Goal: Download file/media

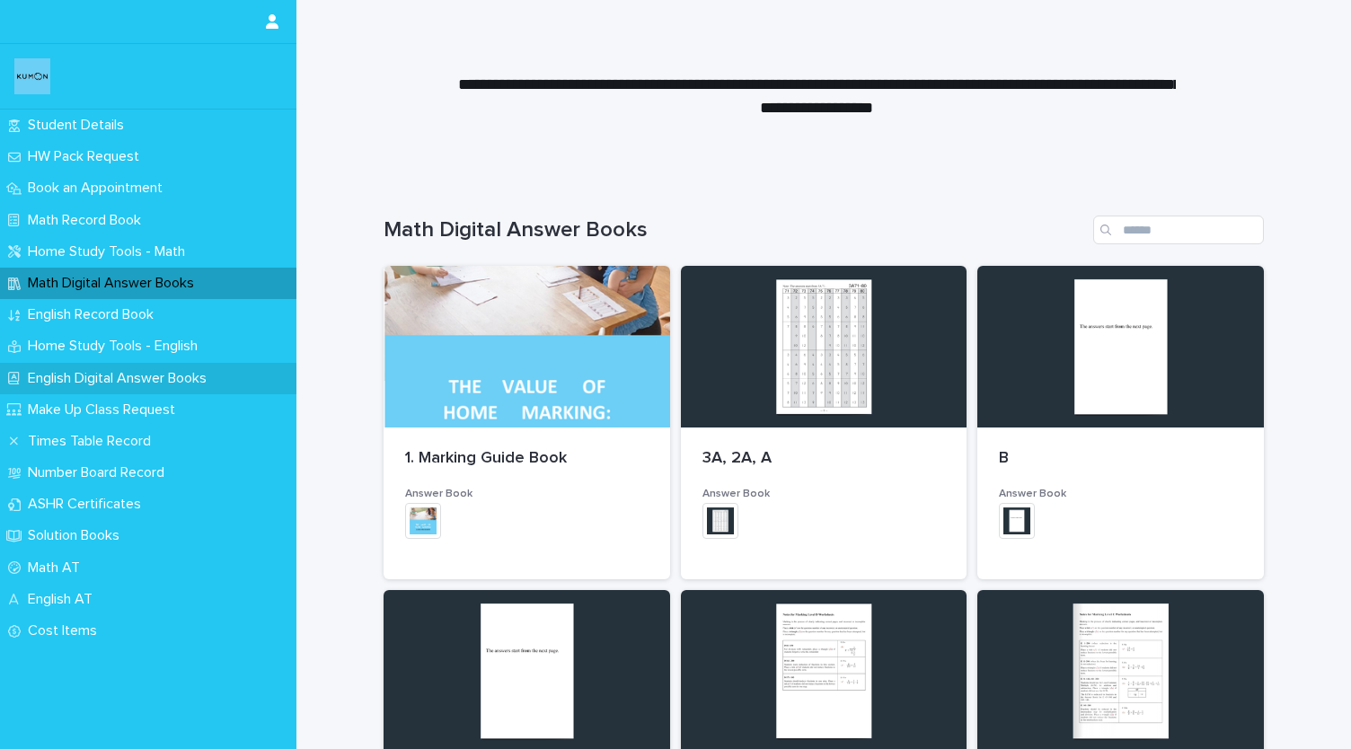
click at [132, 375] on p "English Digital Answer Books" at bounding box center [121, 378] width 200 height 17
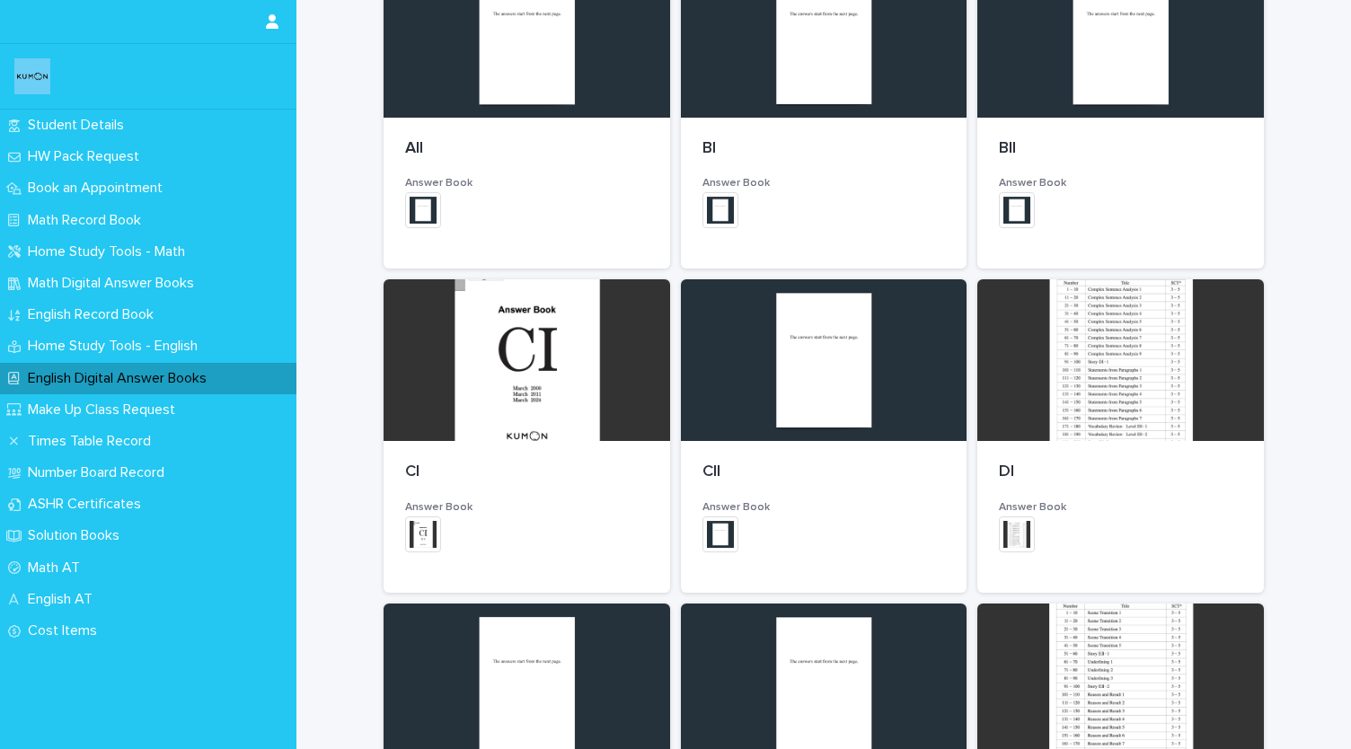
scroll to position [635, 0]
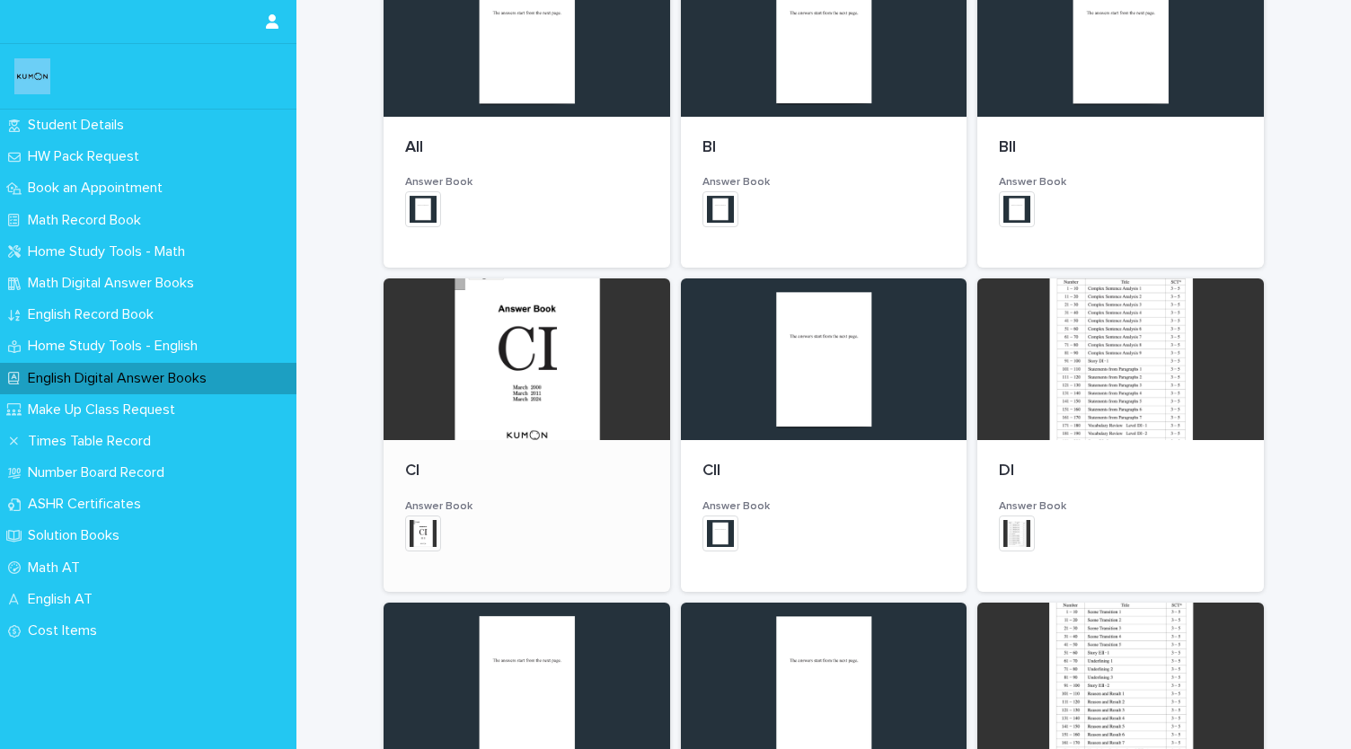
click at [533, 360] on div at bounding box center [526, 359] width 286 height 162
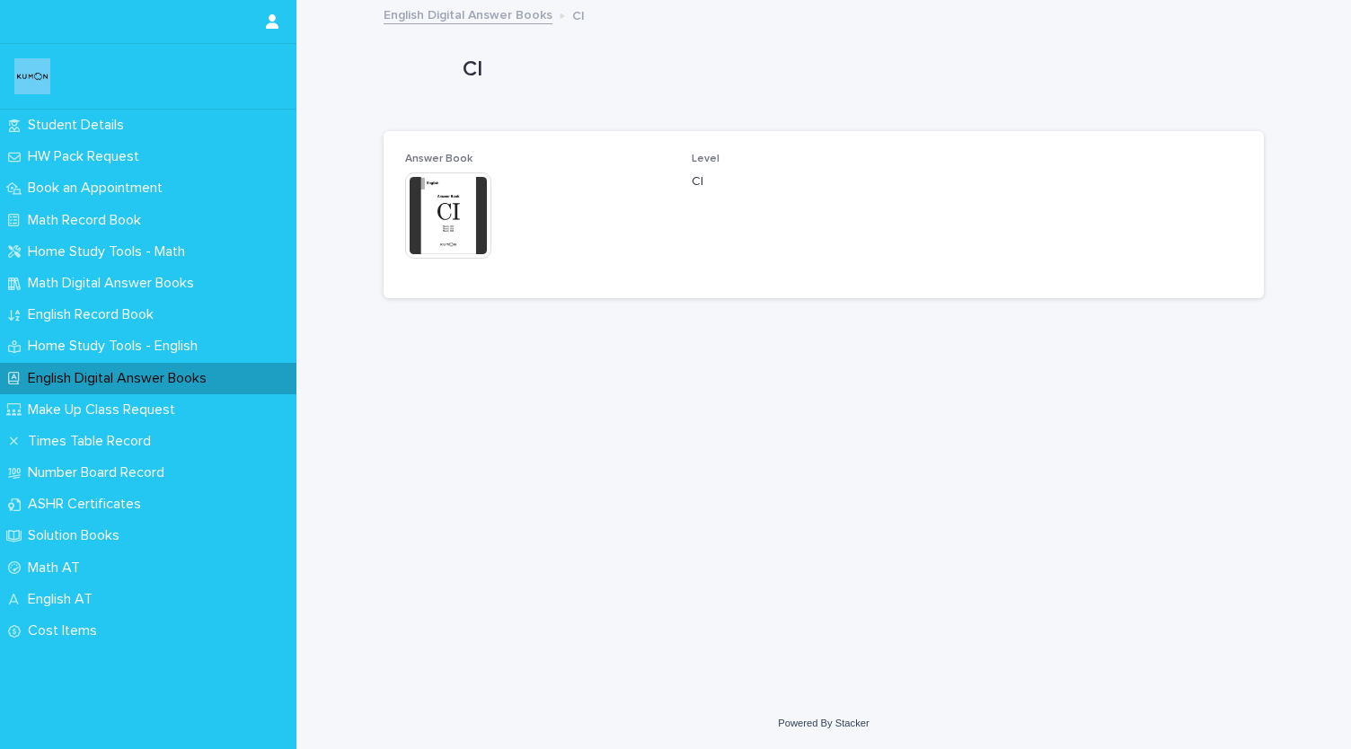
click at [457, 235] on img at bounding box center [448, 215] width 86 height 86
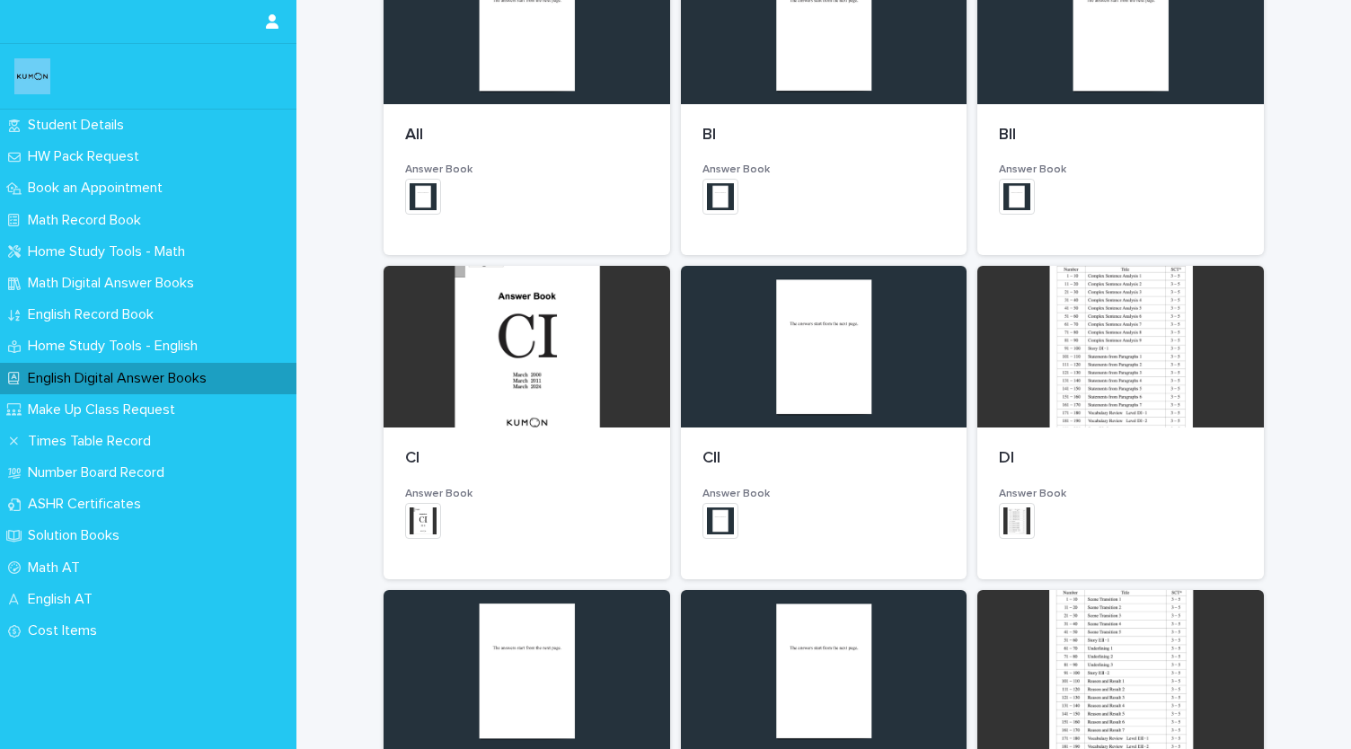
scroll to position [653, 0]
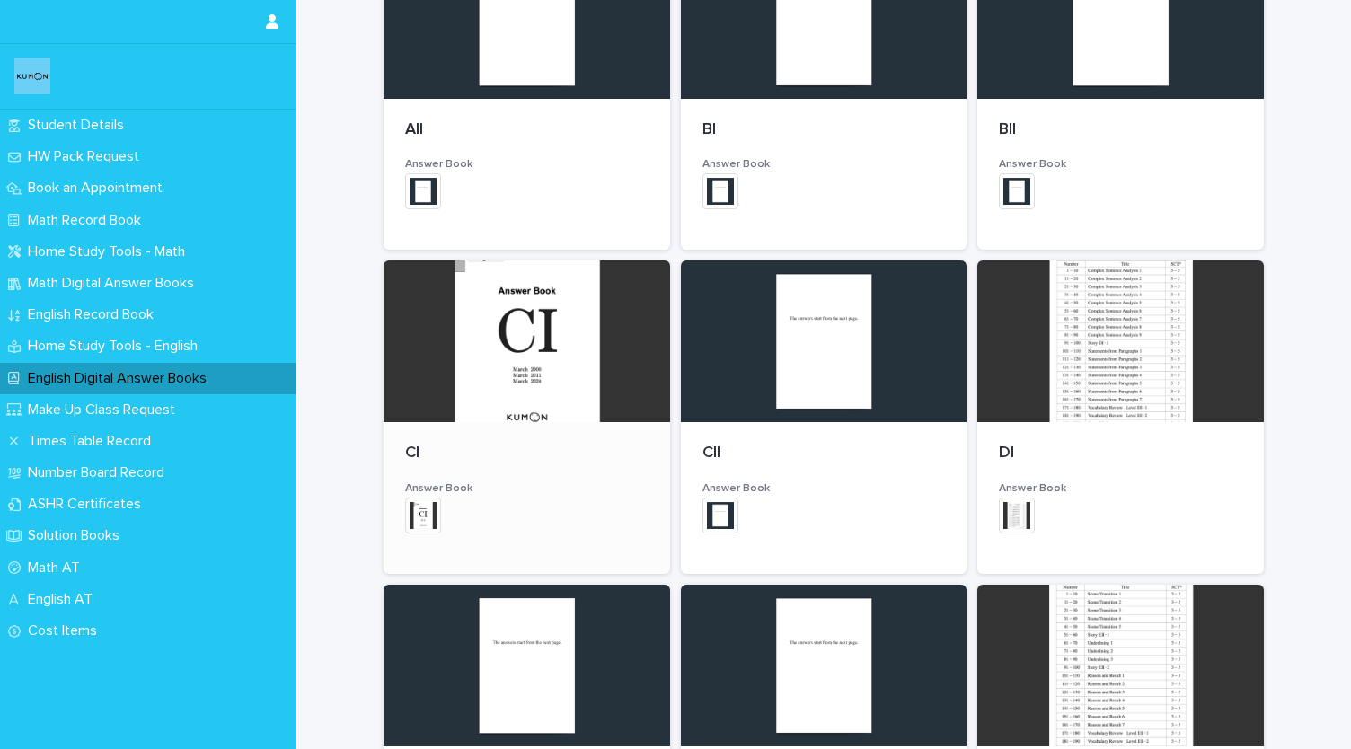
click at [541, 333] on div at bounding box center [526, 341] width 286 height 162
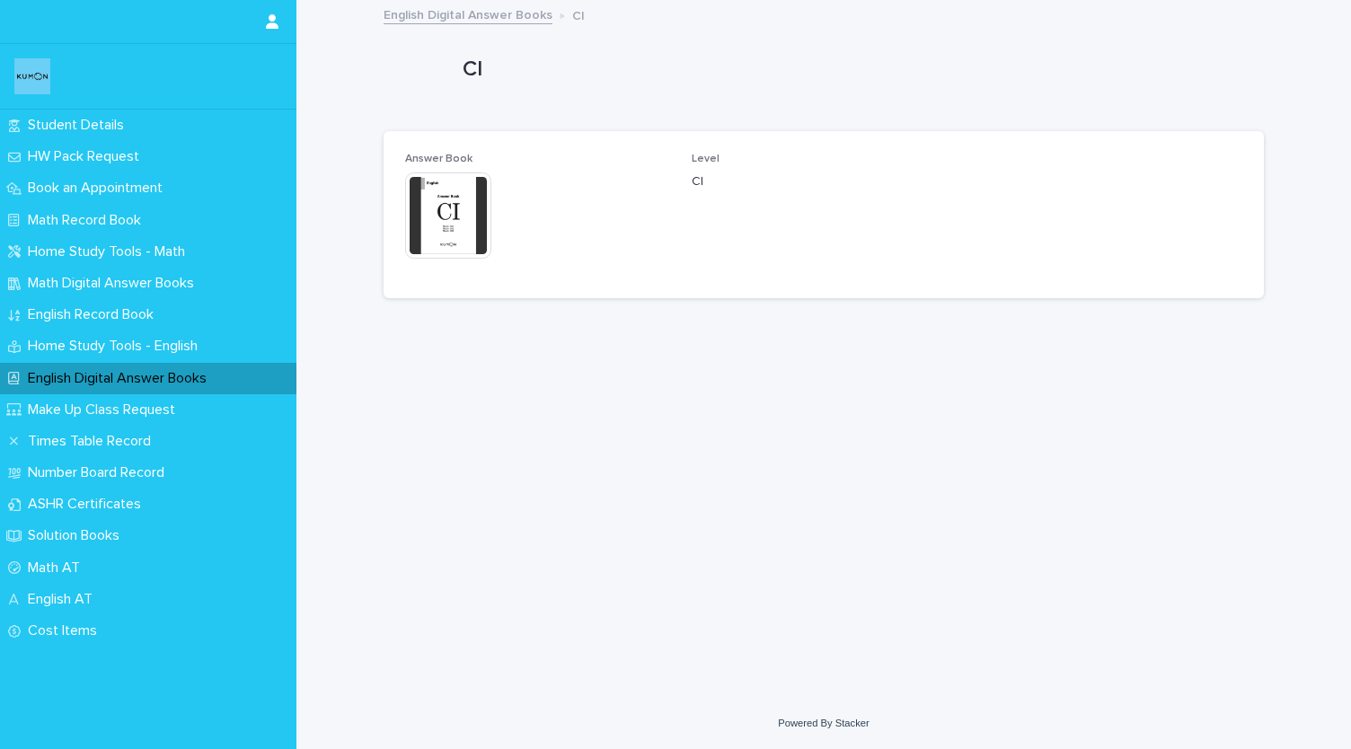
click at [443, 255] on img at bounding box center [448, 215] width 86 height 86
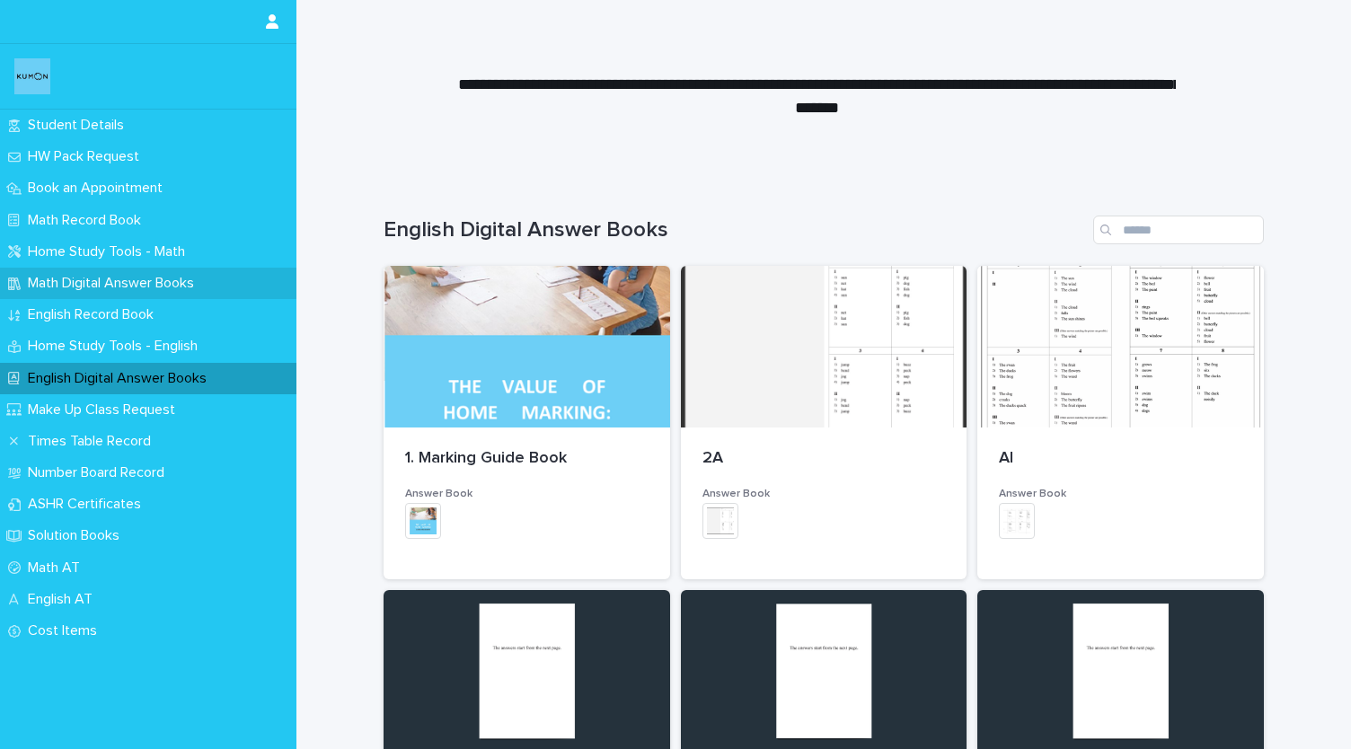
click at [117, 295] on div "Math Digital Answer Books" at bounding box center [148, 283] width 296 height 31
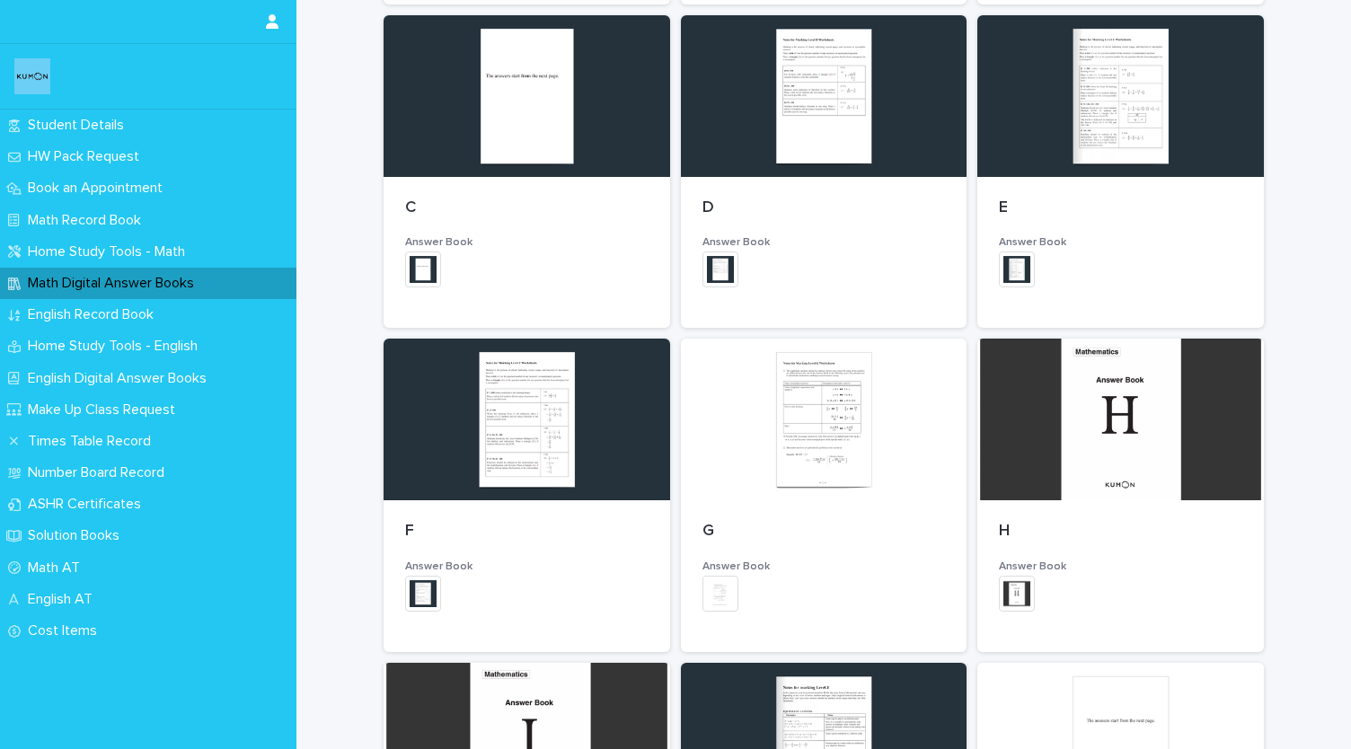
scroll to position [619, 0]
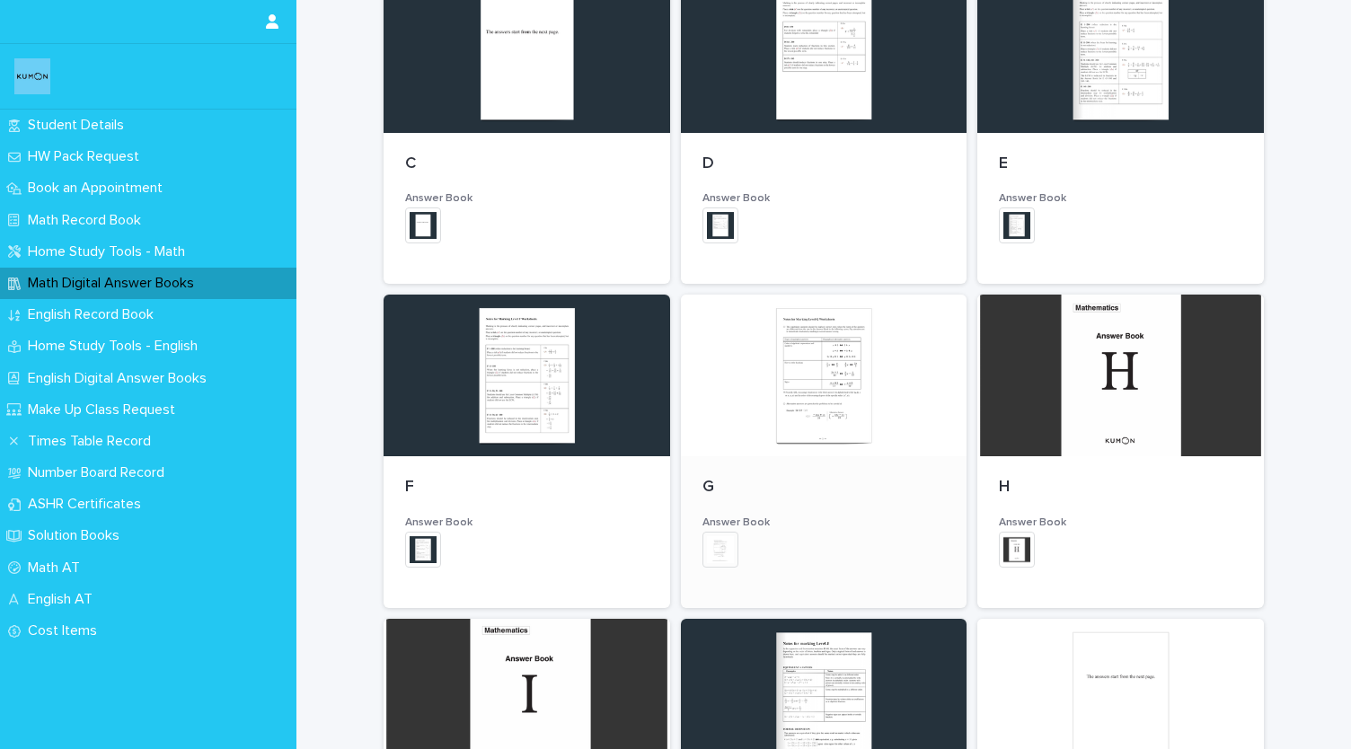
click at [794, 363] on div at bounding box center [824, 376] width 286 height 162
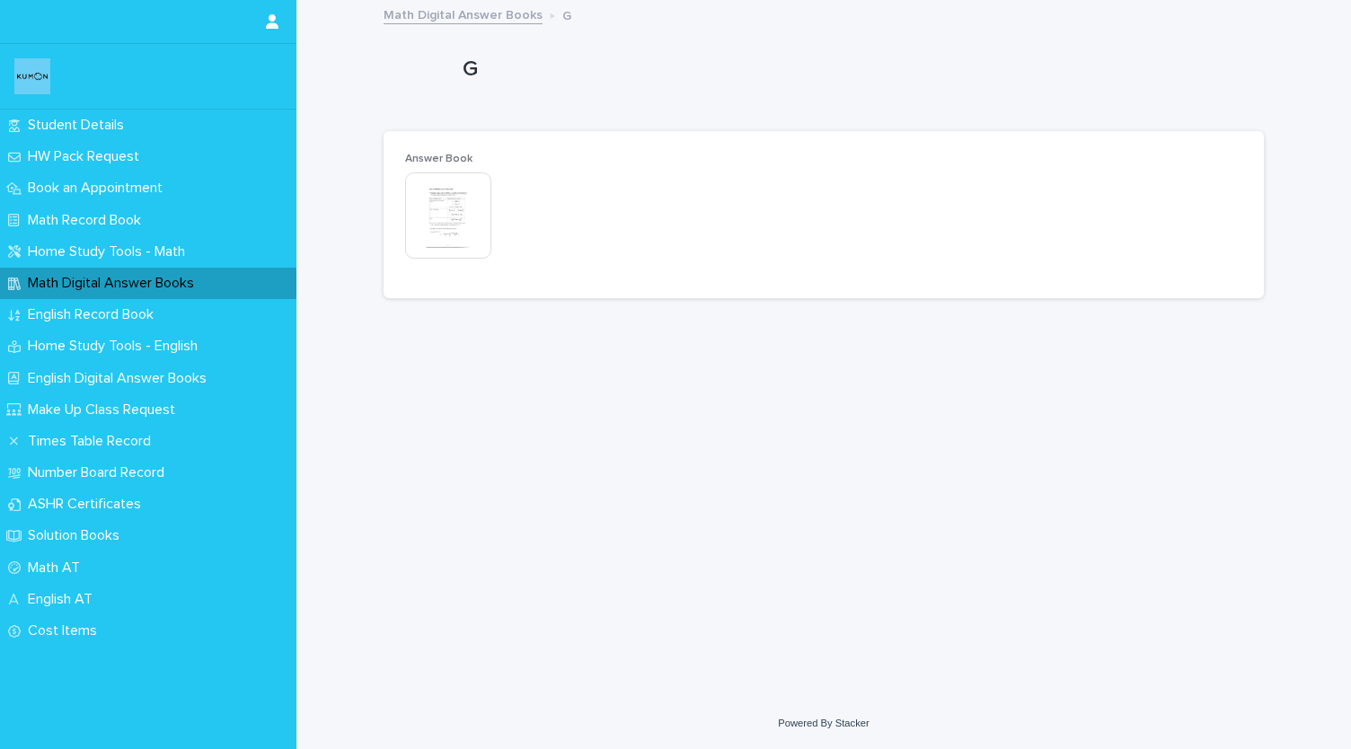
click at [429, 222] on img at bounding box center [448, 215] width 86 height 86
